Goal: Browse casually

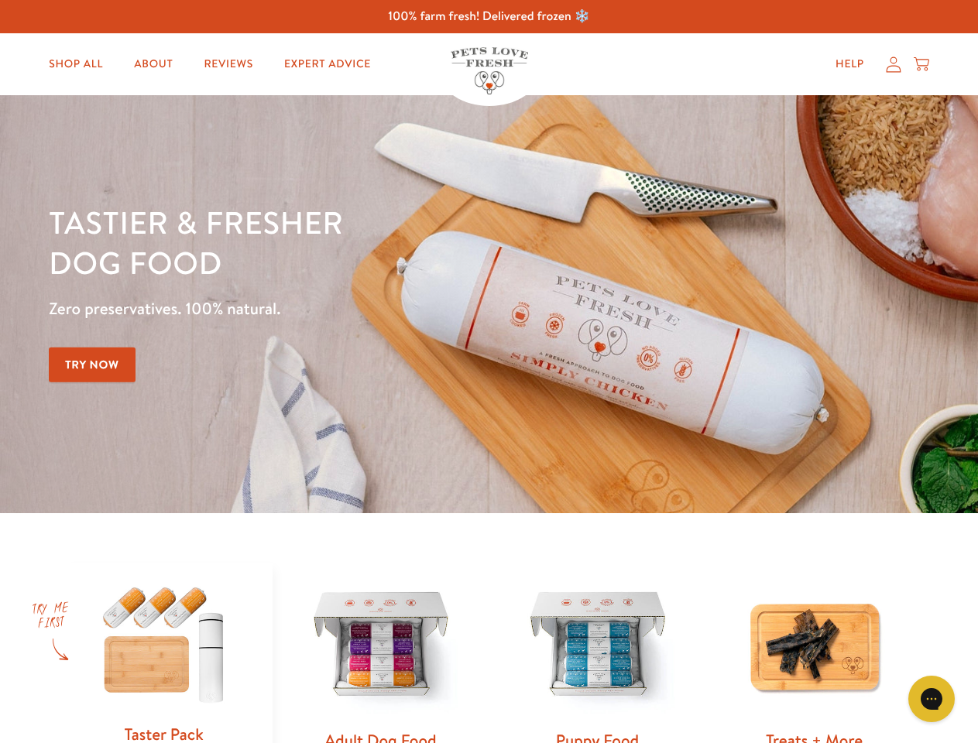
click at [489, 372] on div "Tastier & fresher dog food Zero preservatives. 100% natural. Try Now" at bounding box center [342, 304] width 587 height 204
click at [931, 699] on icon "Gorgias live chat" at bounding box center [931, 698] width 15 height 15
